Goal: Find specific page/section: Find specific page/section

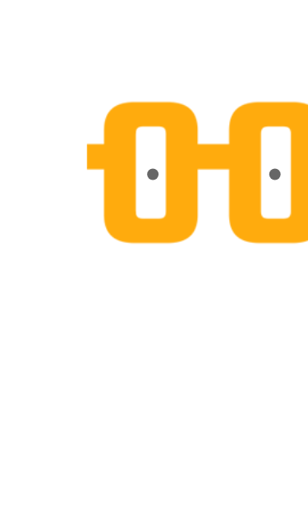
scroll to position [134, 0]
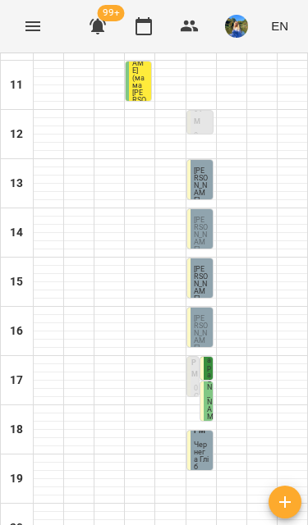
click at [30, 34] on icon "Menu" at bounding box center [33, 26] width 20 height 20
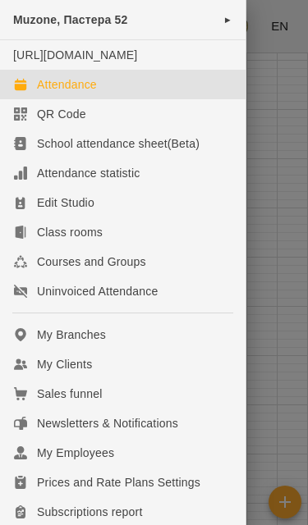
click at [289, 178] on div at bounding box center [154, 262] width 308 height 525
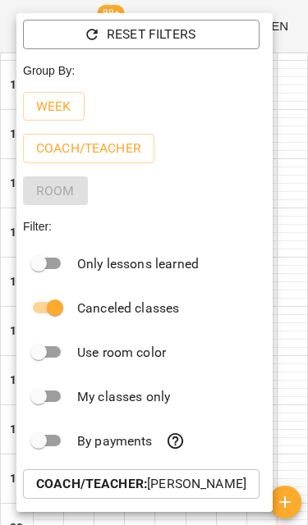
click at [211, 34] on span "Reset Filters" at bounding box center [141, 35] width 210 height 20
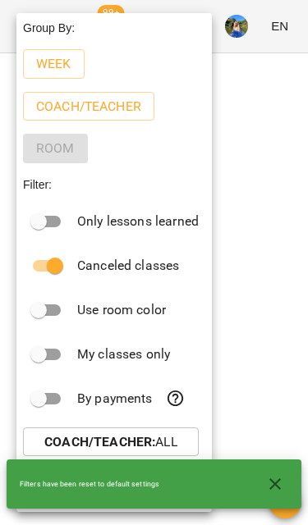
click at [52, 442] on b "Coach/Teacher :" at bounding box center [99, 442] width 111 height 16
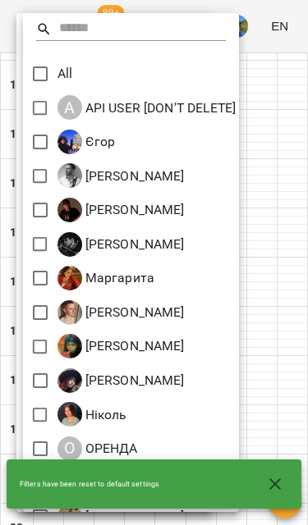
click at [275, 177] on div at bounding box center [154, 262] width 308 height 525
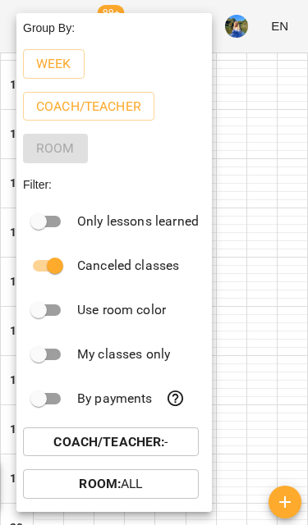
click at [251, 7] on div at bounding box center [154, 262] width 308 height 525
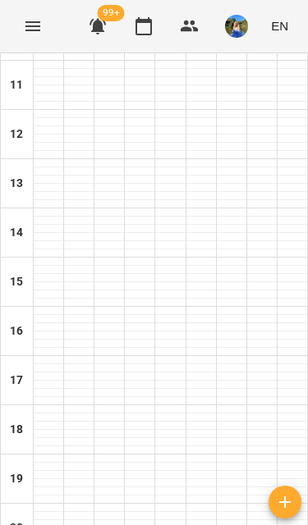
click at [29, 26] on icon "Menu" at bounding box center [32, 26] width 15 height 10
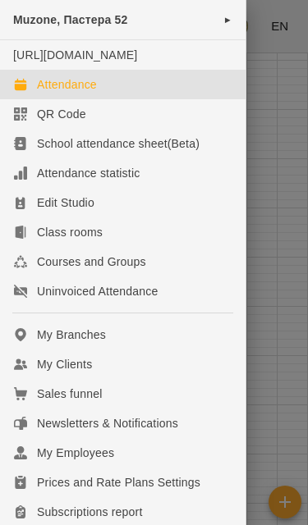
click at [174, 21] on div "Muzone, Пастера 52 ►" at bounding box center [122, 20] width 245 height 40
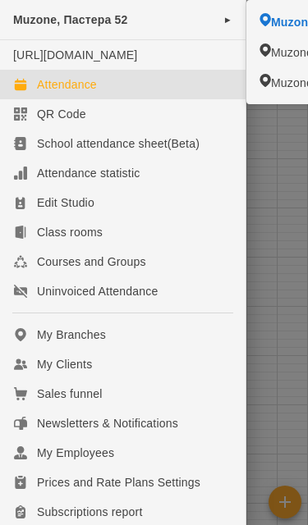
click at [218, 25] on div "Muzone, Пастера 52 ►" at bounding box center [122, 20] width 245 height 40
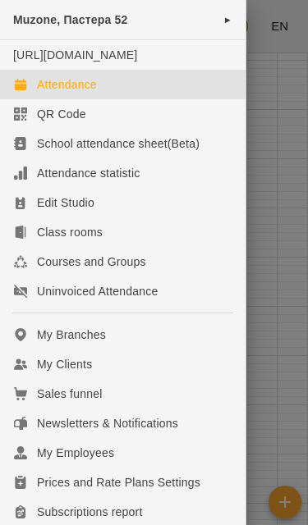
click at [217, 2] on div "Muzone, Пастера 52 ►" at bounding box center [122, 20] width 245 height 40
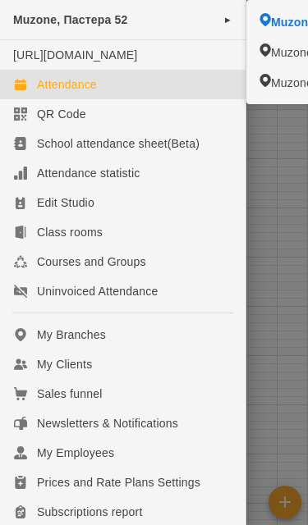
click at [187, 12] on div "Muzone, Пастера 52 ►" at bounding box center [122, 20] width 245 height 40
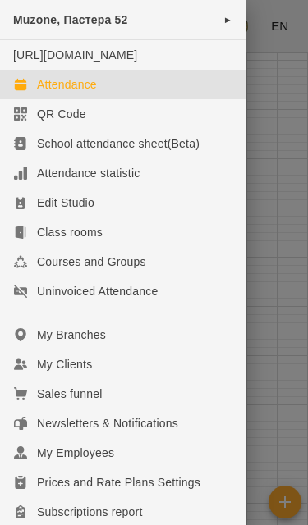
click at [184, 21] on div "Muzone, Пастера 52 ►" at bounding box center [122, 20] width 245 height 40
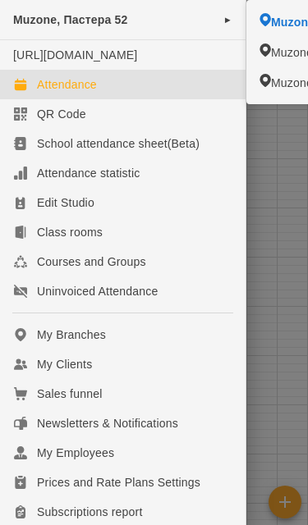
click at [153, 20] on div "Muzone, Пастера 52 ►" at bounding box center [122, 20] width 245 height 40
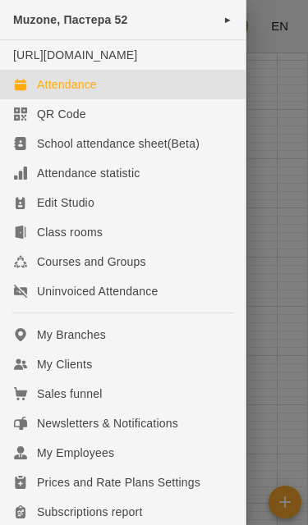
click at [227, 27] on div "Muzone, Пастера 52 ►" at bounding box center [122, 20] width 245 height 40
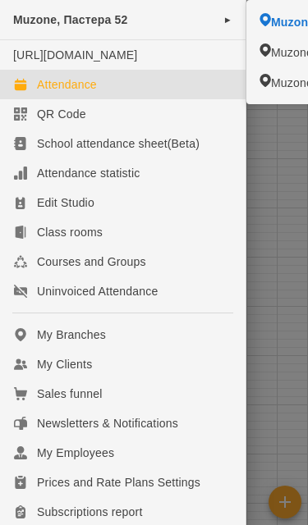
scroll to position [0, 0]
click at [189, 21] on div "Muzone, Пастера 52 ►" at bounding box center [122, 20] width 245 height 40
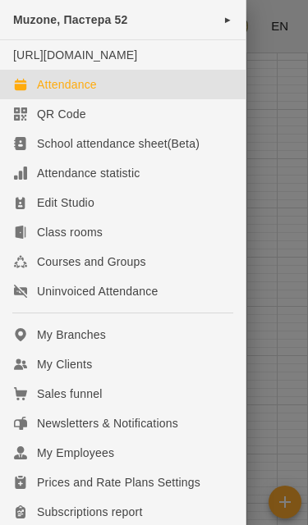
click at [227, 15] on span "►" at bounding box center [227, 19] width 9 height 13
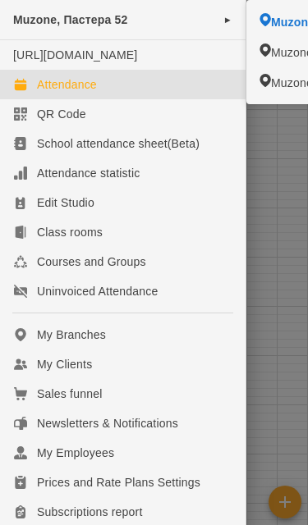
click at [34, 30] on div "Muzone, Пастера 52 ►" at bounding box center [122, 20] width 245 height 40
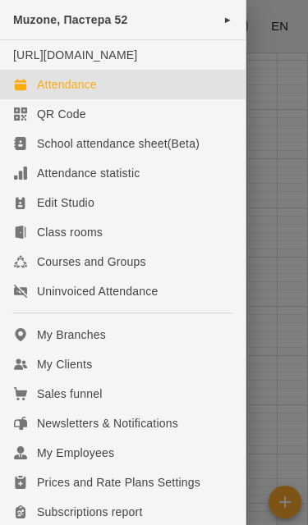
scroll to position [2, 0]
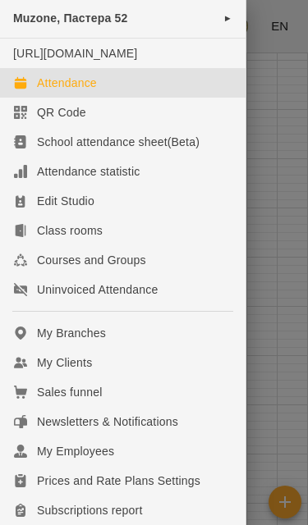
click at [217, 18] on div "Muzone, Пастера 52 ►" at bounding box center [122, 18] width 245 height 40
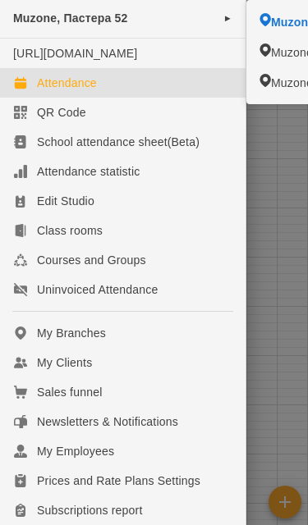
click at [215, 14] on div "Muzone, Пастера 52 ►" at bounding box center [122, 18] width 245 height 40
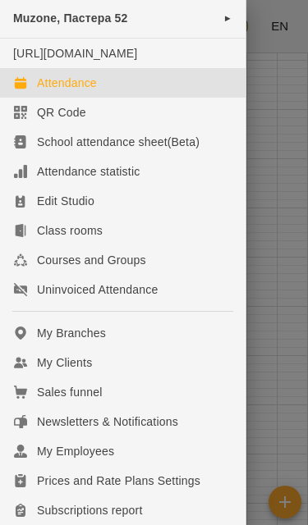
click at [223, 11] on span "►" at bounding box center [227, 17] width 9 height 13
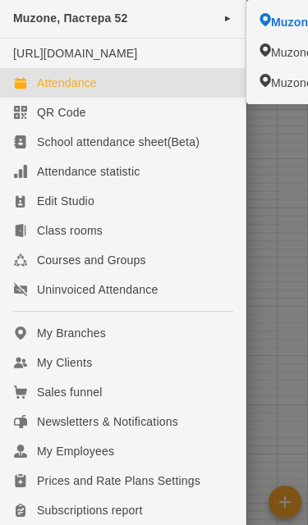
click at [211, 22] on div "Muzone, Пастера 52 ►" at bounding box center [122, 18] width 245 height 40
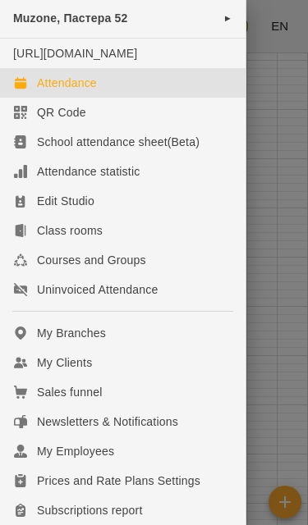
click at [212, 22] on div "Muzone, Пастера 52 ►" at bounding box center [122, 18] width 245 height 40
